Goal: Task Accomplishment & Management: Manage account settings

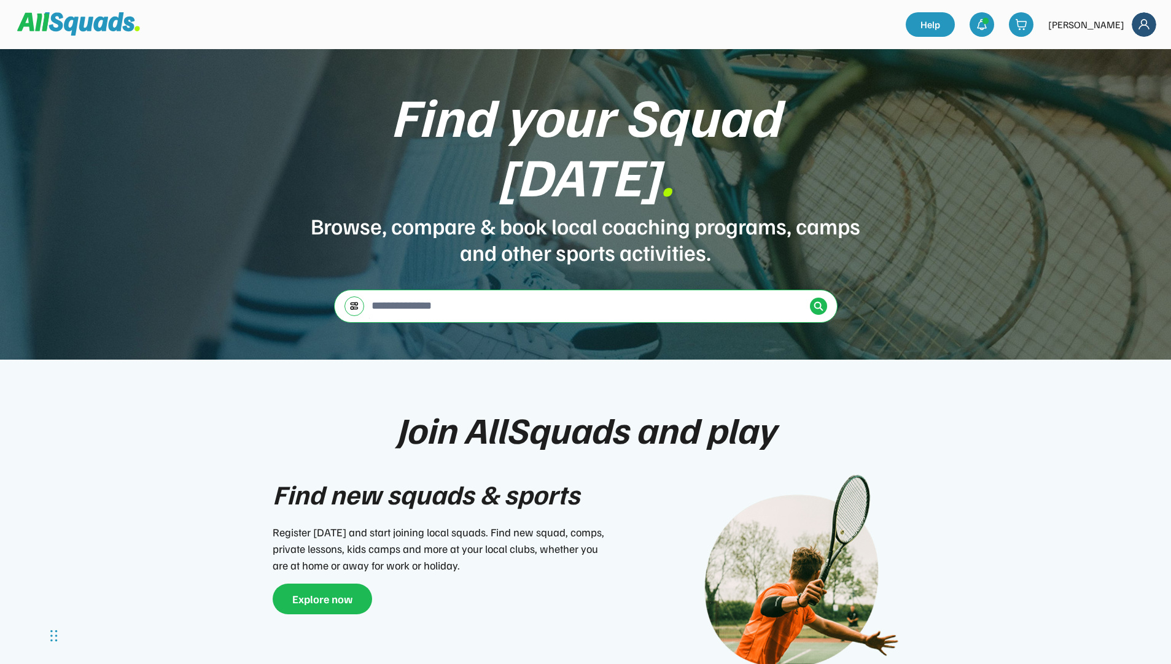
click at [1141, 25] on img at bounding box center [1143, 24] width 25 height 25
click at [1101, 27] on div "[PERSON_NAME]" at bounding box center [1086, 24] width 76 height 15
drag, startPoint x: 1147, startPoint y: 23, endPoint x: 1142, endPoint y: 26, distance: 6.6
click at [1148, 23] on img at bounding box center [1143, 24] width 25 height 25
click at [1107, 59] on link "Profile" at bounding box center [1127, 54] width 72 height 25
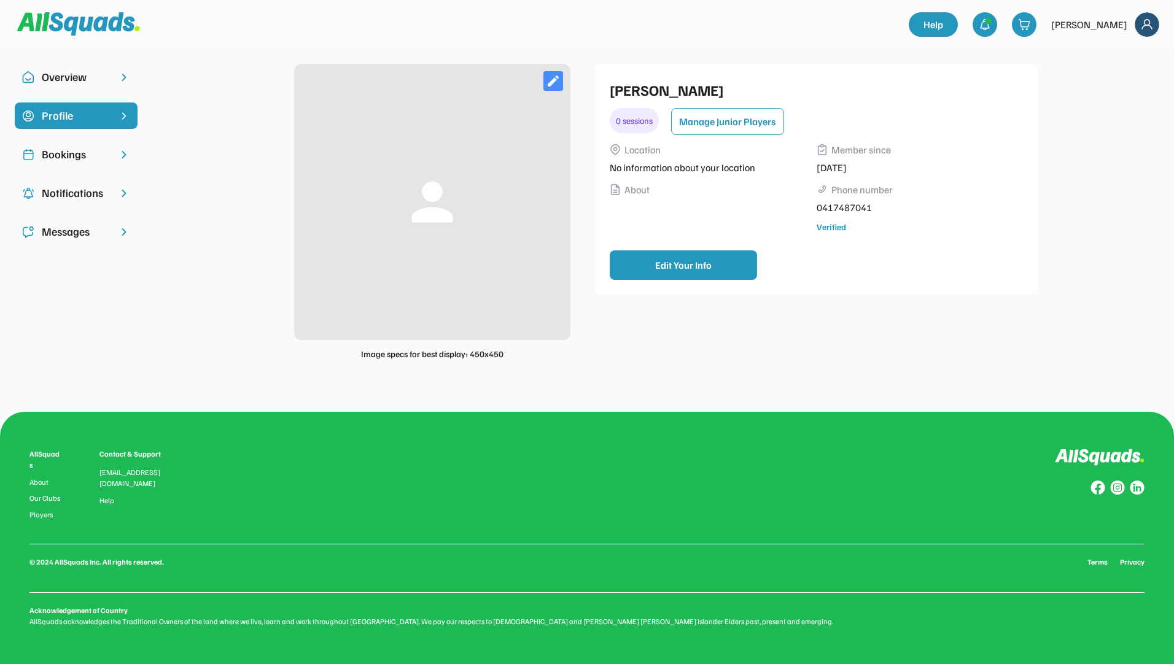
click at [74, 147] on div "Bookings" at bounding box center [76, 154] width 69 height 17
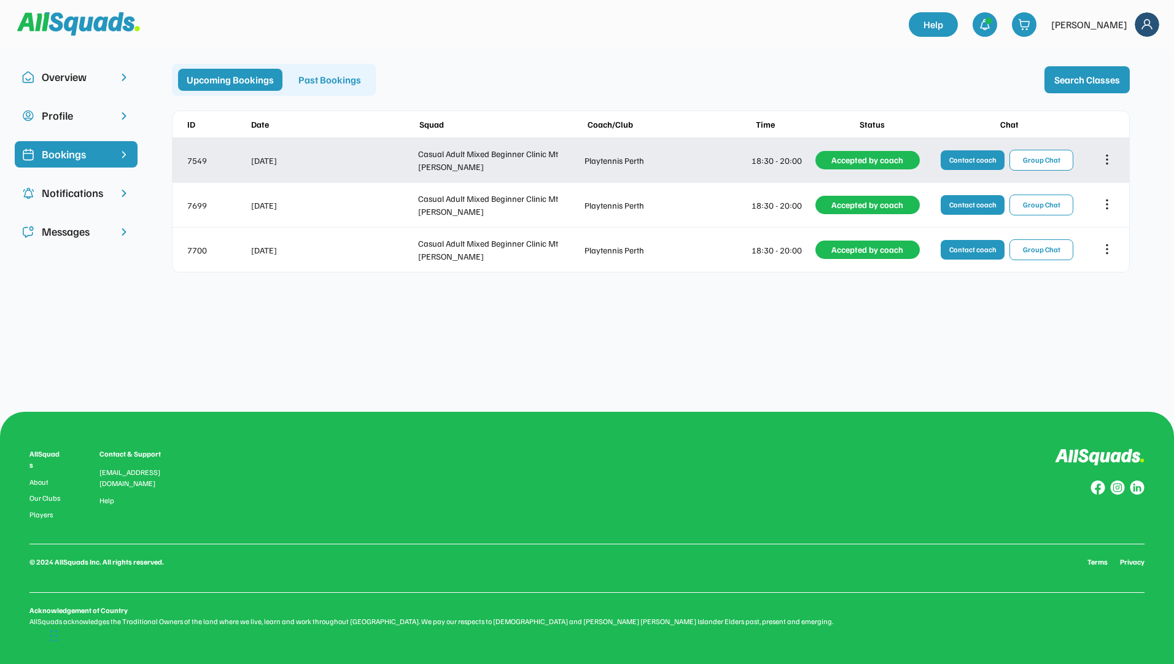
click at [1112, 158] on icon at bounding box center [1107, 160] width 14 height 14
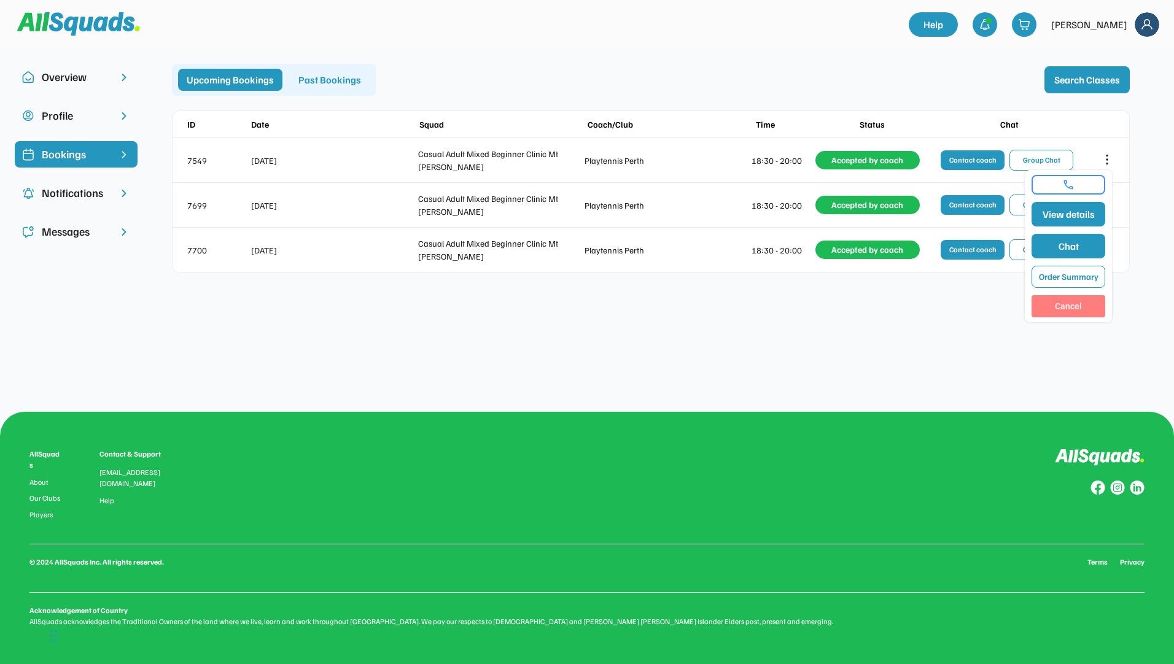
click at [1083, 301] on button "Cancel" at bounding box center [1068, 306] width 74 height 22
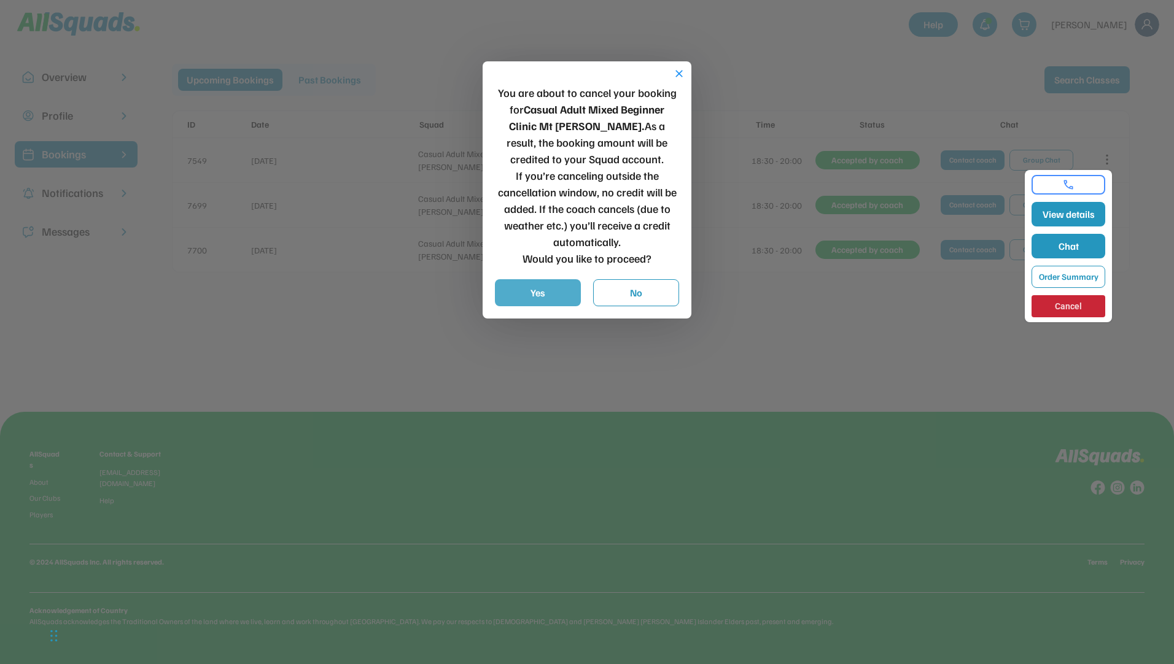
click at [533, 300] on button "Yes" at bounding box center [538, 292] width 86 height 27
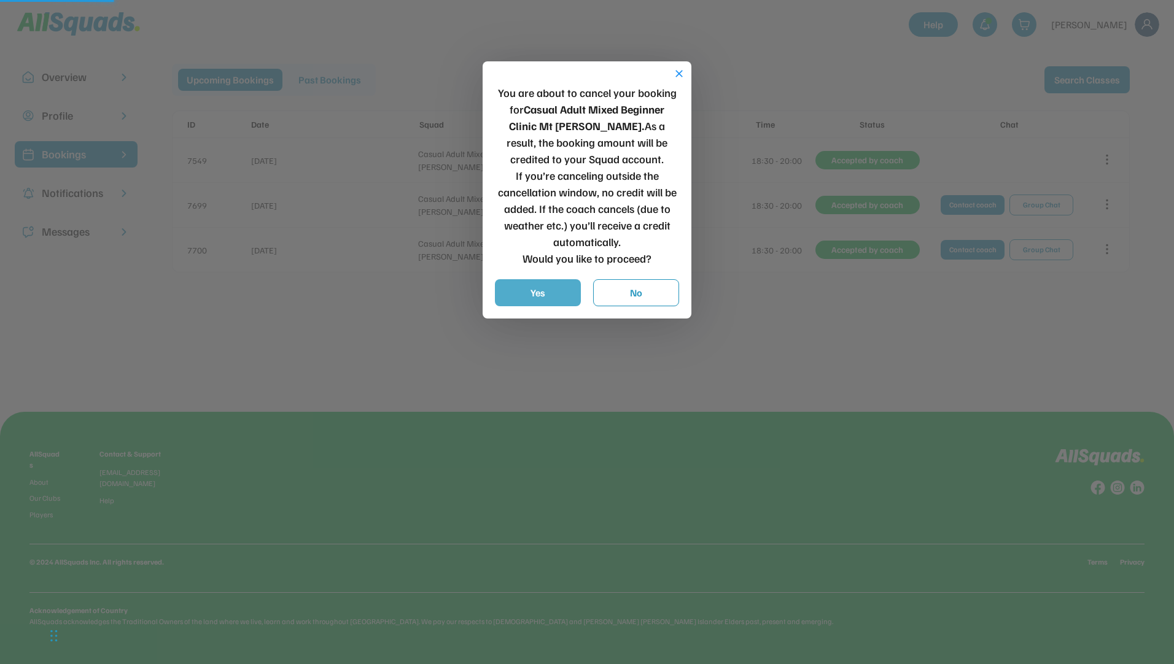
click at [533, 293] on button "Yes" at bounding box center [538, 292] width 86 height 27
click at [509, 287] on button "Yes" at bounding box center [538, 292] width 86 height 27
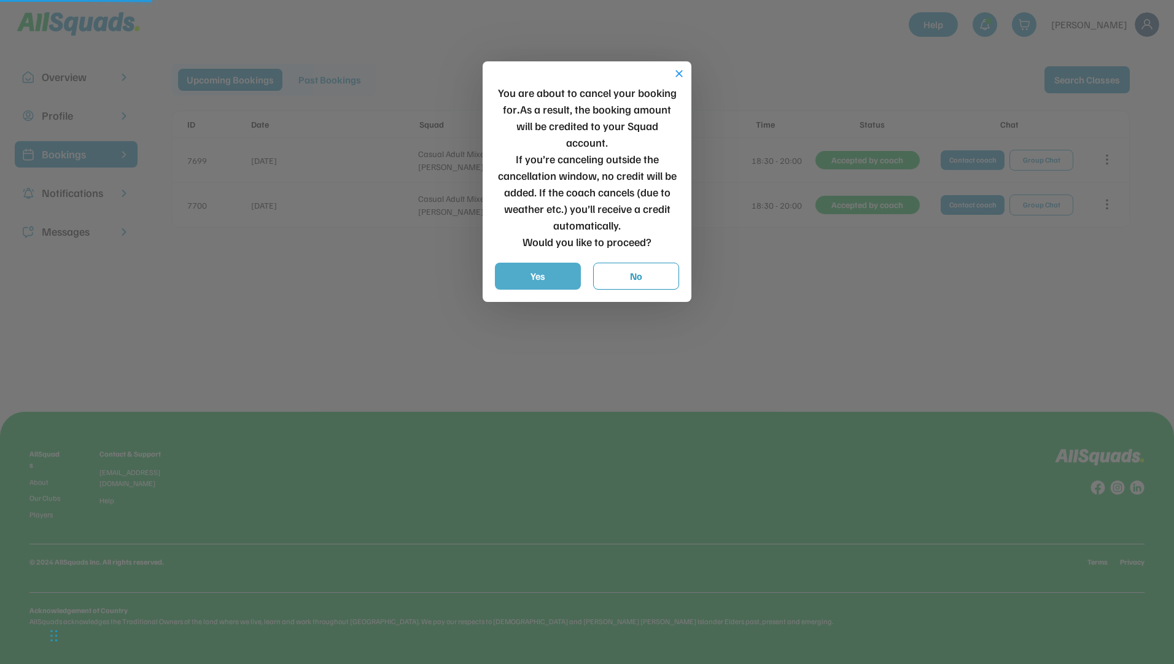
click at [539, 289] on button "Yes" at bounding box center [538, 276] width 86 height 27
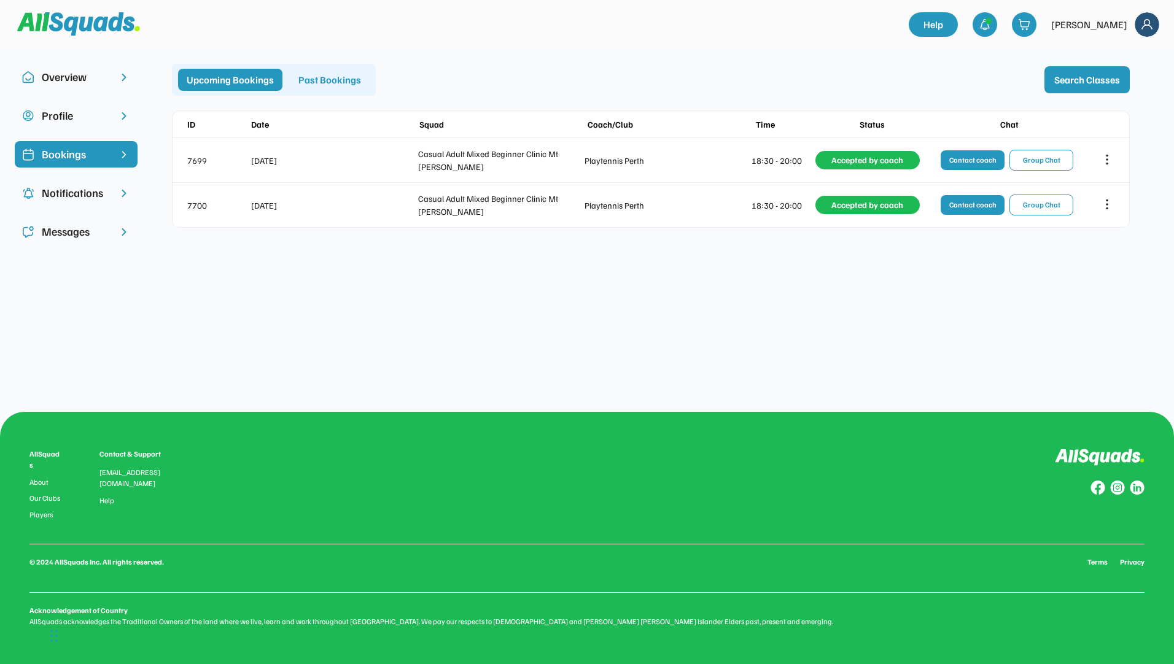
click at [459, 323] on div "Overview Profile Bookings Notifications Messages person Image specs for best di…" at bounding box center [587, 332] width 1174 height 664
